Goal: Register for event/course

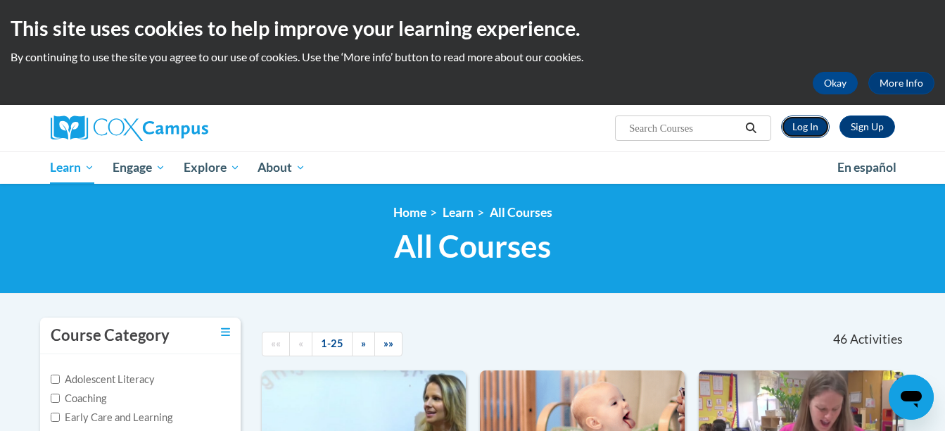
click at [792, 125] on link "Log In" at bounding box center [805, 126] width 49 height 23
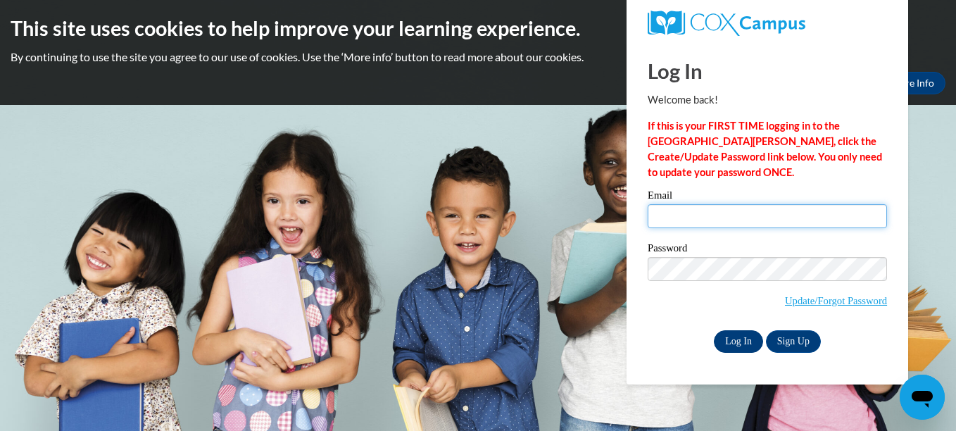
type input "lbrowning22@ivytech.edu"
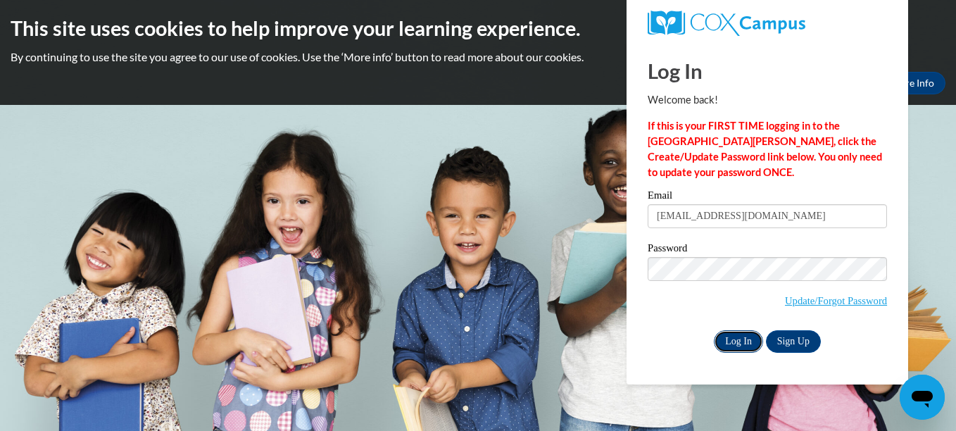
click at [743, 334] on input "Log In" at bounding box center [738, 341] width 49 height 23
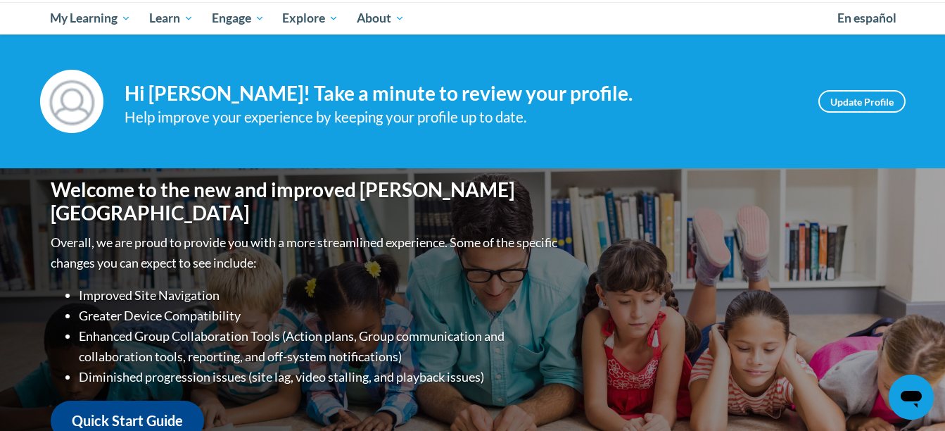
scroll to position [145, 0]
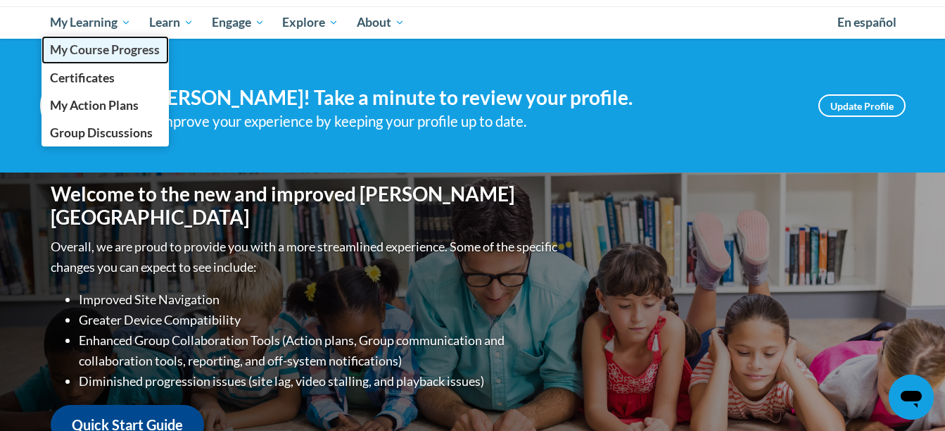
click at [121, 47] on span "My Course Progress" at bounding box center [105, 49] width 110 height 15
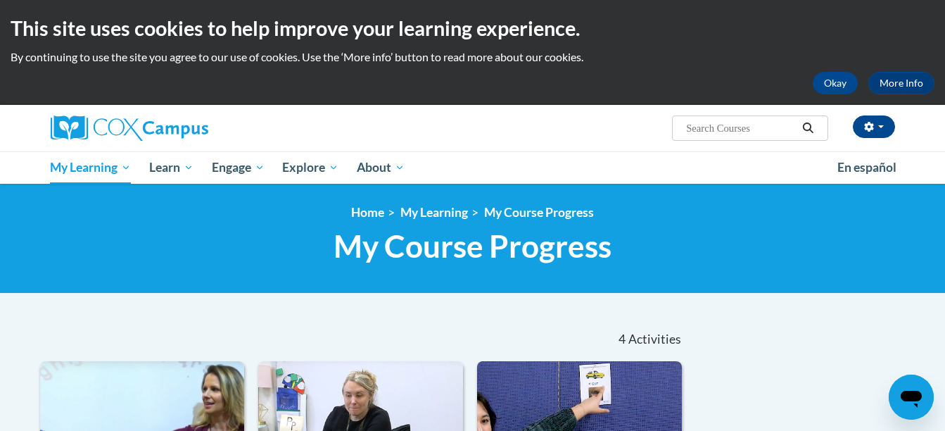
click at [726, 130] on input "Search..." at bounding box center [741, 128] width 113 height 17
type input "meaningful read"
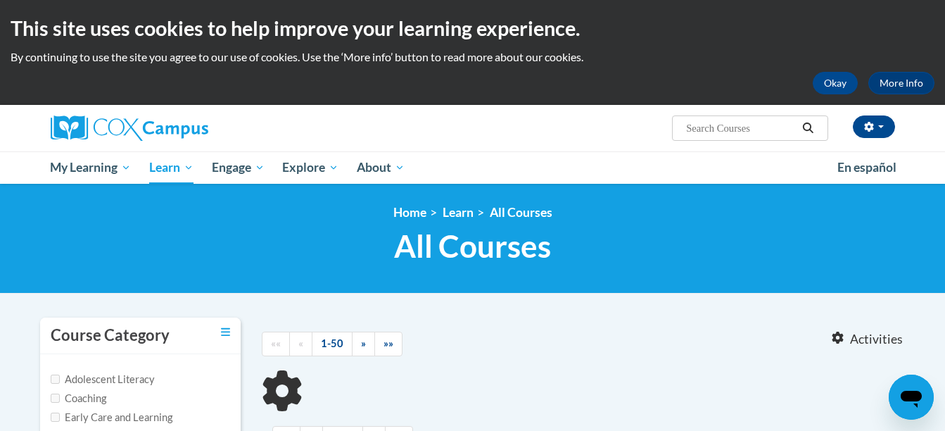
type input "meaningful read"
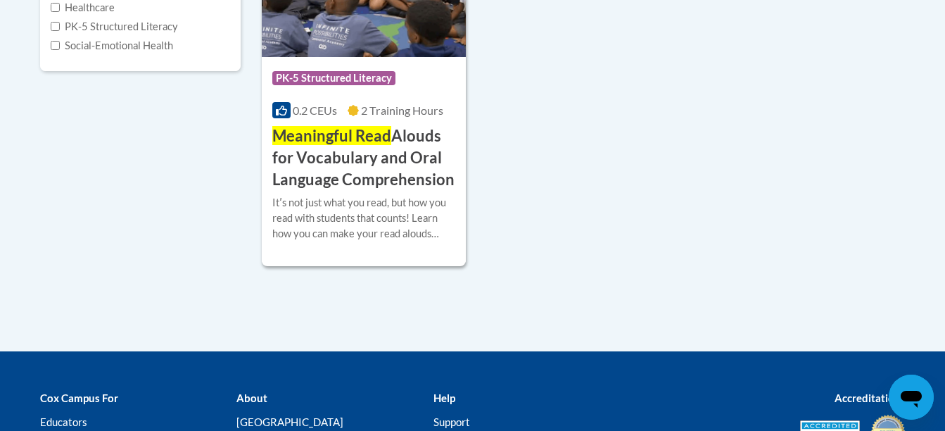
scroll to position [448, 0]
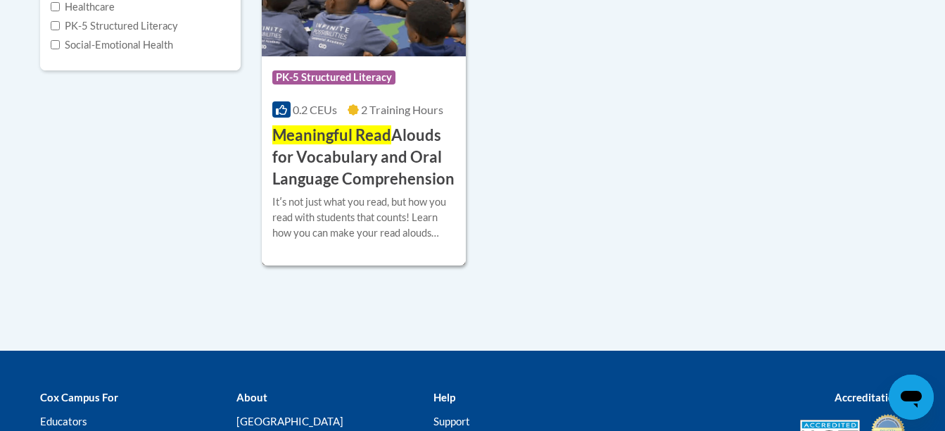
click at [428, 153] on h3 "Meaningful Read Alouds for Vocabulary and Oral Language Comprehension" at bounding box center [364, 157] width 184 height 65
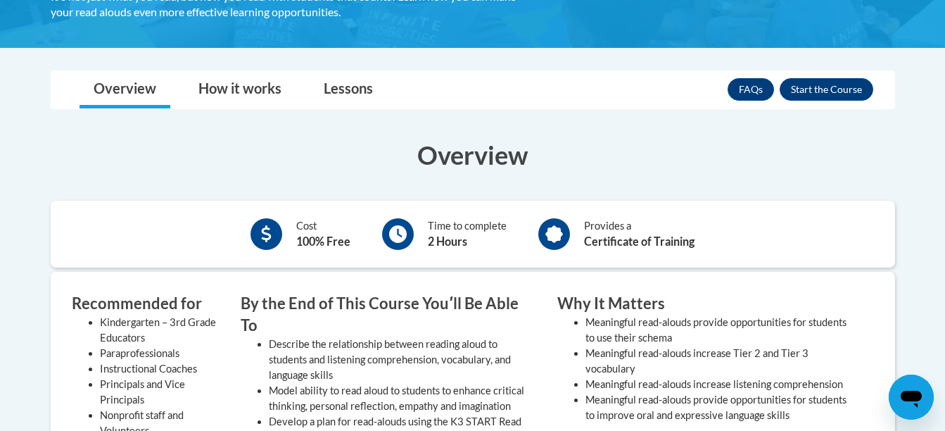
scroll to position [384, 0]
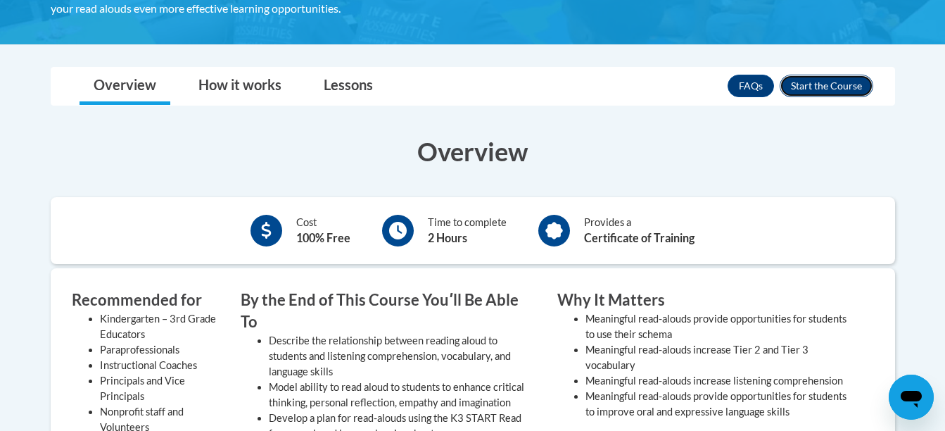
click at [841, 77] on button "Enroll" at bounding box center [827, 86] width 94 height 23
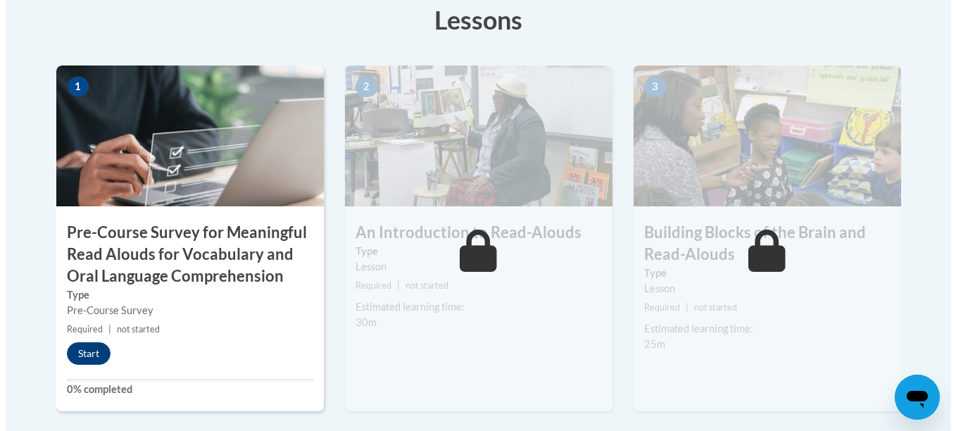
scroll to position [441, 0]
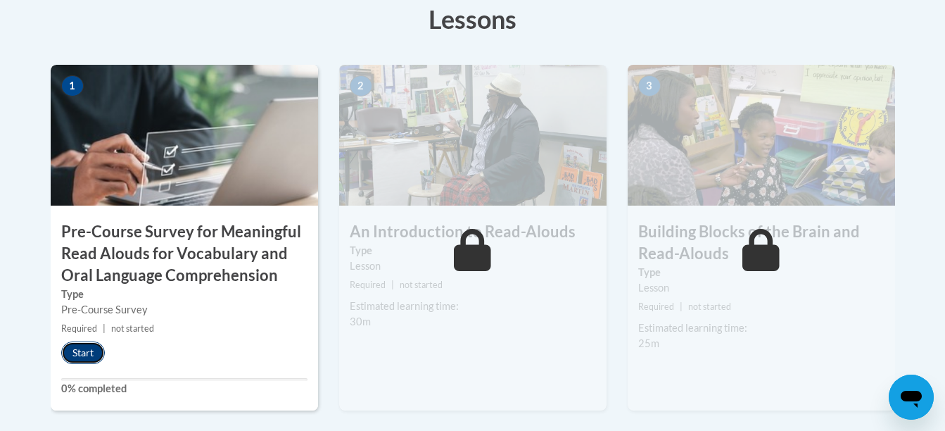
click at [87, 351] on button "Start" at bounding box center [83, 352] width 44 height 23
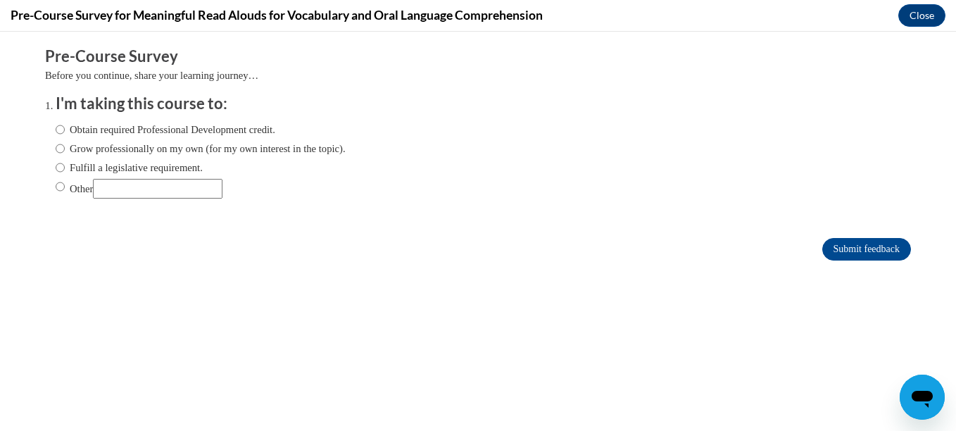
scroll to position [0, 0]
click at [96, 154] on label "Grow professionally on my own (for my own interest in the topic)." at bounding box center [201, 148] width 290 height 15
click at [65, 154] on input "Grow professionally on my own (for my own interest in the topic)." at bounding box center [60, 148] width 9 height 15
radio input "true"
click at [874, 256] on input "Submit feedback" at bounding box center [866, 249] width 89 height 23
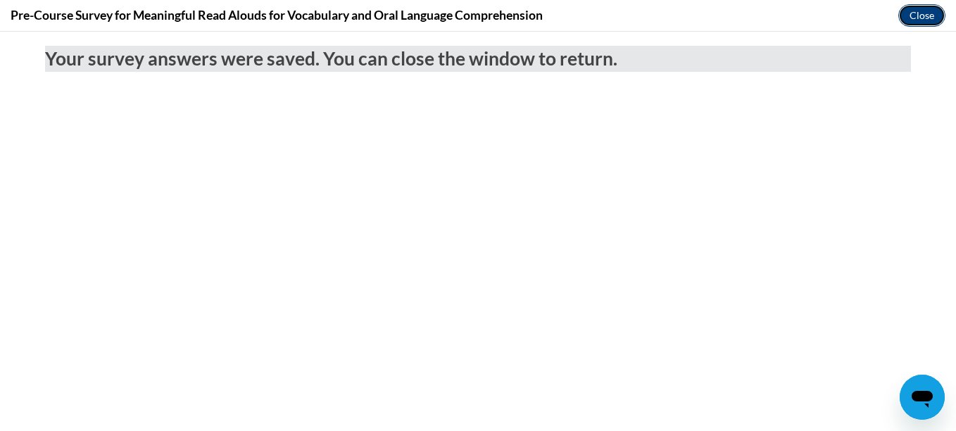
click at [922, 19] on button "Close" at bounding box center [921, 15] width 47 height 23
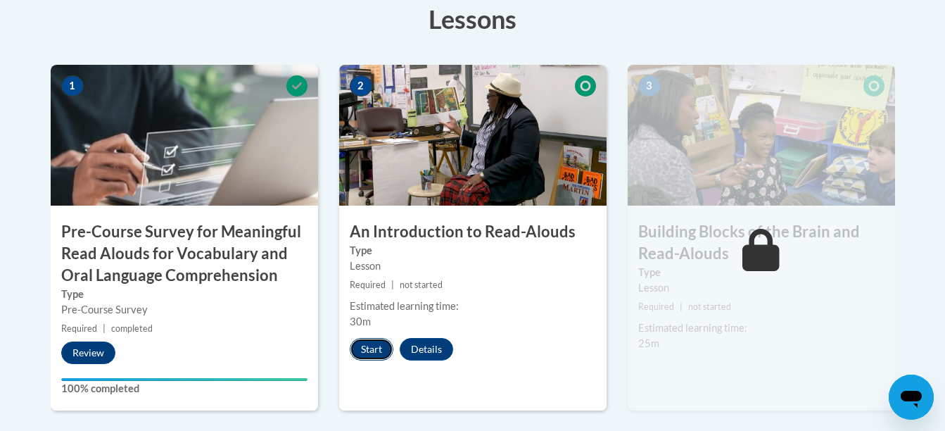
click at [362, 350] on button "Start" at bounding box center [372, 349] width 44 height 23
